Goal: Information Seeking & Learning: Learn about a topic

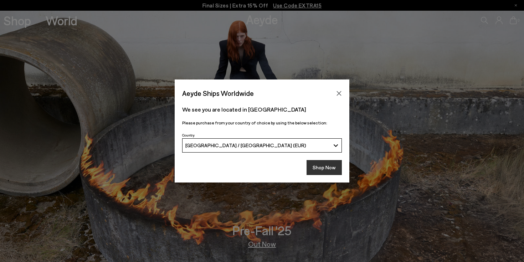
click at [316, 166] on button "Shop Now" at bounding box center [323, 167] width 35 height 15
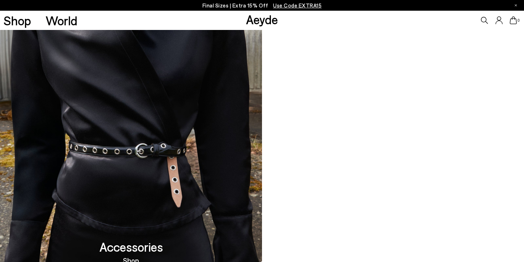
scroll to position [1181, 0]
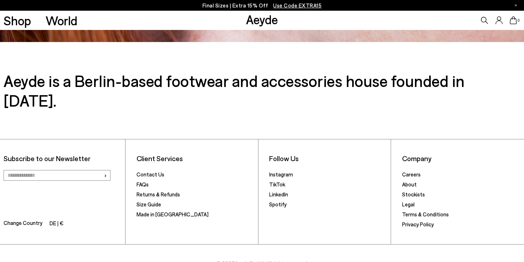
click at [406, 170] on li "Careers" at bounding box center [461, 175] width 118 height 10
click at [408, 171] on link "Careers" at bounding box center [411, 174] width 19 height 6
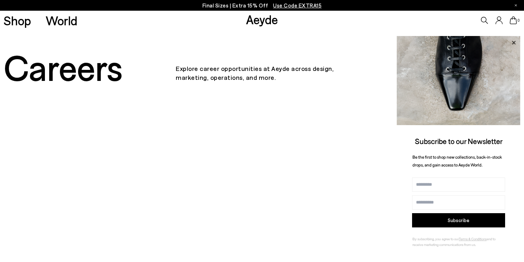
click at [512, 42] on icon at bounding box center [513, 42] width 9 height 9
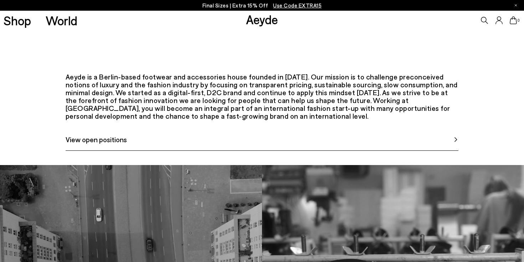
scroll to position [315, 0]
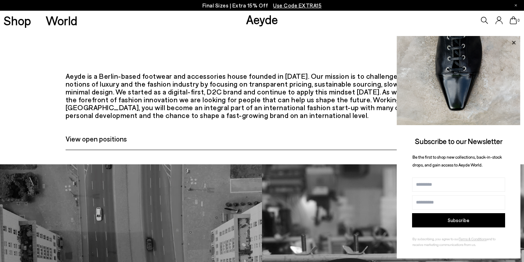
click at [513, 42] on icon at bounding box center [513, 43] width 4 height 4
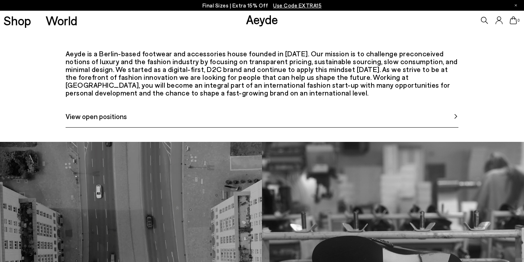
scroll to position [352, 0]
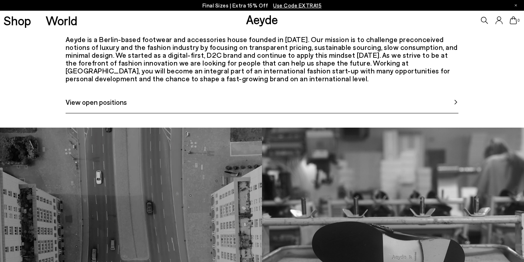
click at [101, 107] on span "View open positions" at bounding box center [96, 102] width 61 height 11
